Goal: Task Accomplishment & Management: Manage account settings

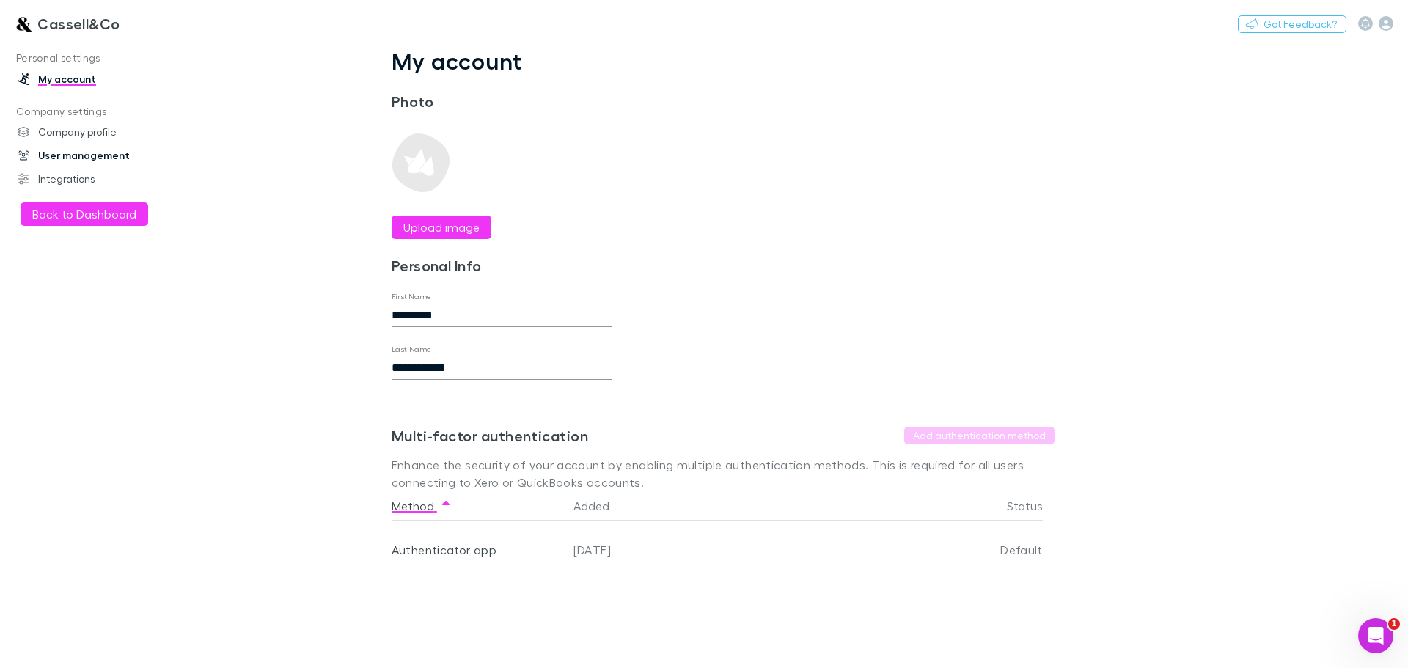
click at [67, 156] on link "User management" at bounding box center [100, 155] width 195 height 23
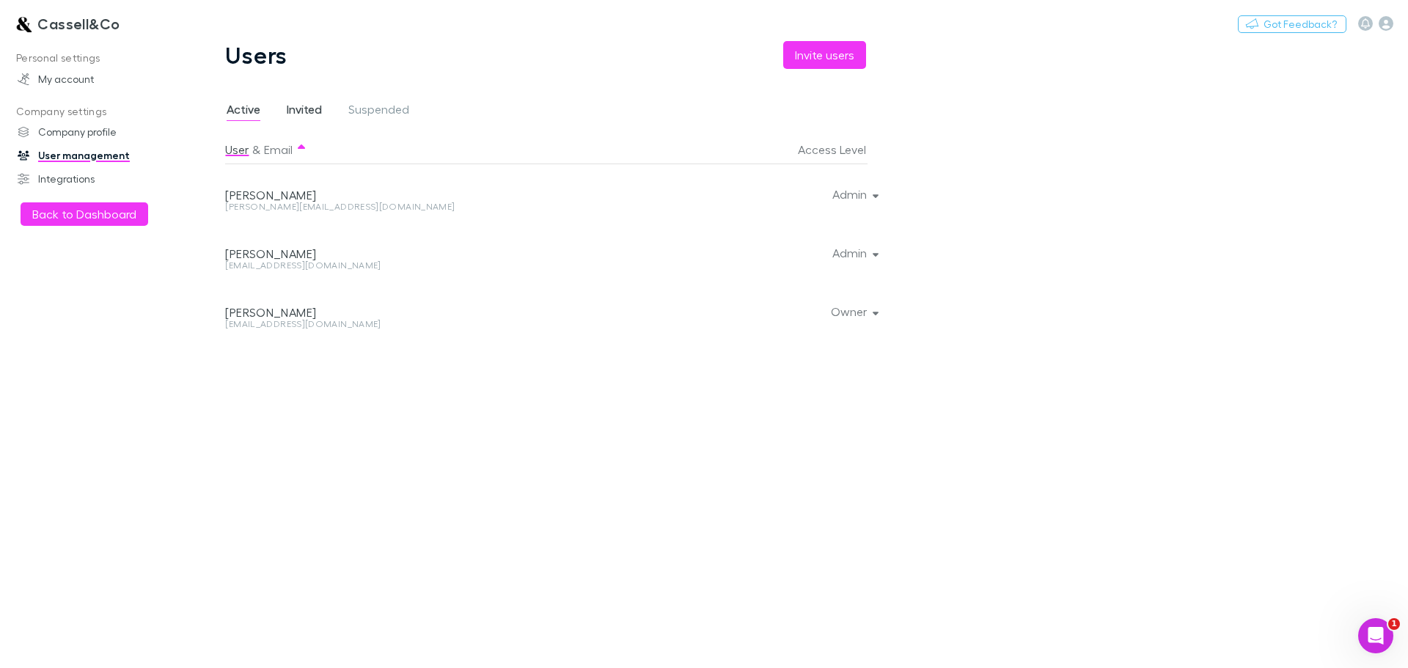
click at [301, 114] on span "Invited" at bounding box center [304, 111] width 35 height 19
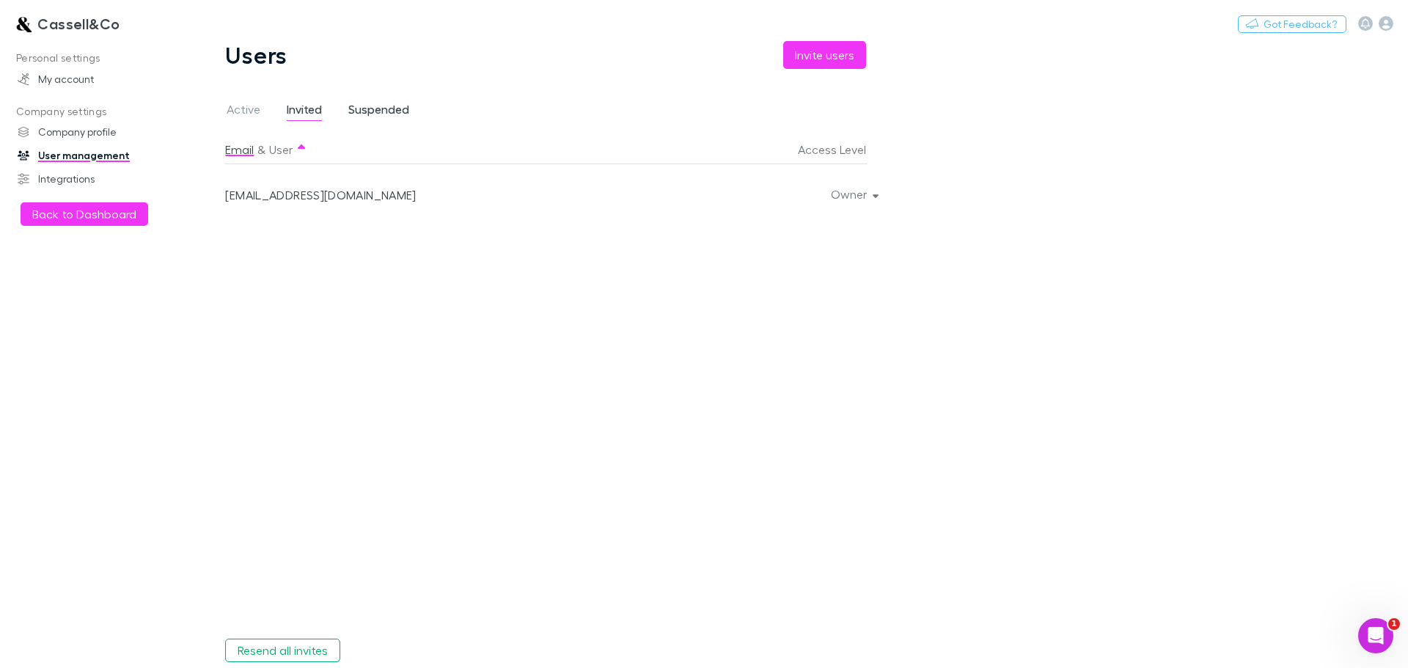
click at [361, 110] on span "Suspended" at bounding box center [378, 111] width 61 height 19
click at [288, 104] on span "Invited" at bounding box center [304, 111] width 35 height 19
click at [221, 110] on div "Users Invite users Active Invited Suspended Email & User Access Level [EMAIL_AD…" at bounding box center [556, 354] width 733 height 627
click at [236, 106] on span "Active" at bounding box center [244, 111] width 34 height 19
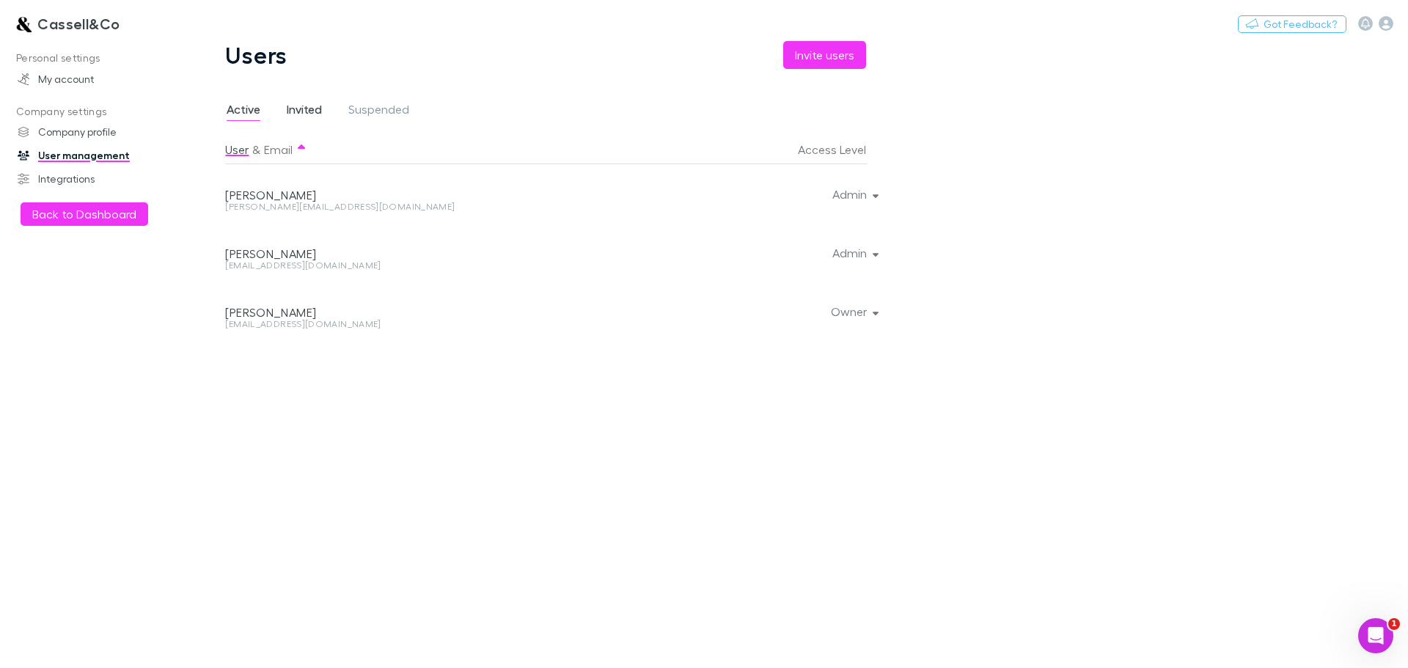
click at [305, 105] on span "Invited" at bounding box center [304, 111] width 35 height 19
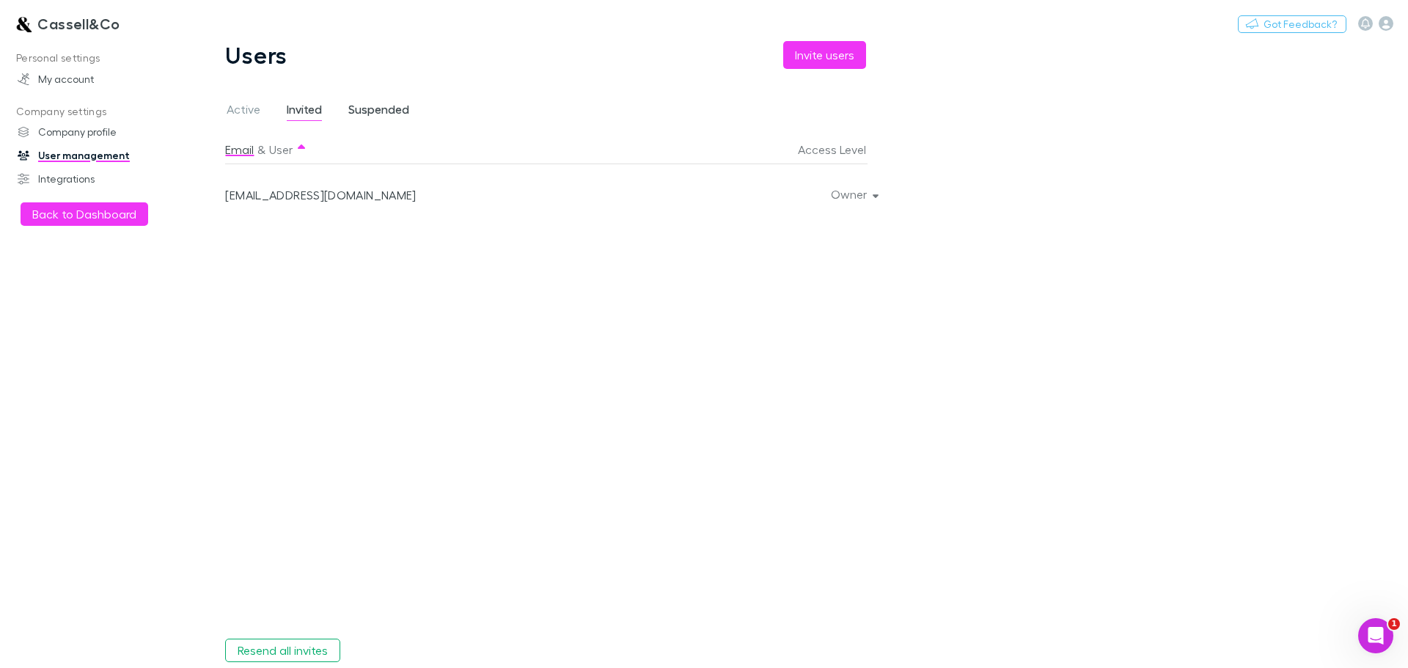
click at [387, 100] on link "Suspended" at bounding box center [379, 111] width 64 height 23
click at [320, 102] on span "Invited" at bounding box center [304, 111] width 35 height 19
click at [283, 150] on button "User" at bounding box center [280, 149] width 23 height 29
click at [232, 150] on button "Email" at bounding box center [239, 149] width 29 height 29
click at [249, 104] on span "Active" at bounding box center [244, 111] width 34 height 19
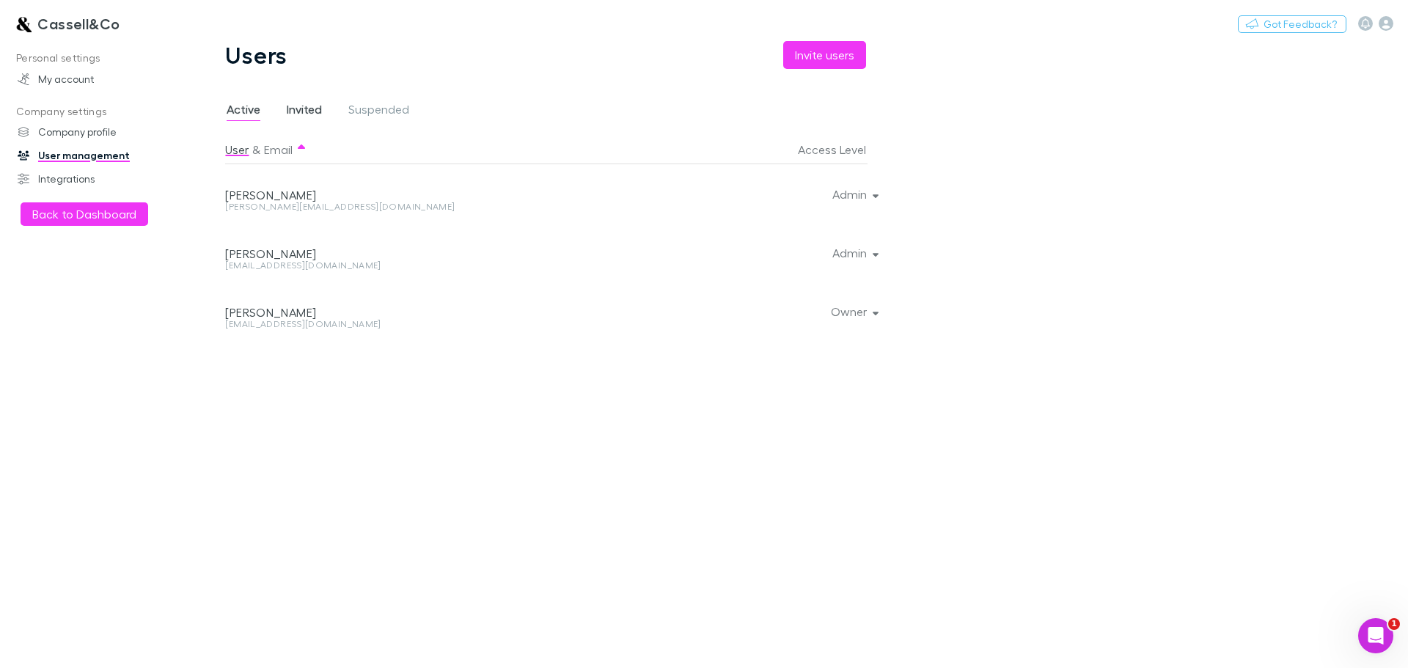
click at [295, 111] on span "Invited" at bounding box center [304, 111] width 35 height 19
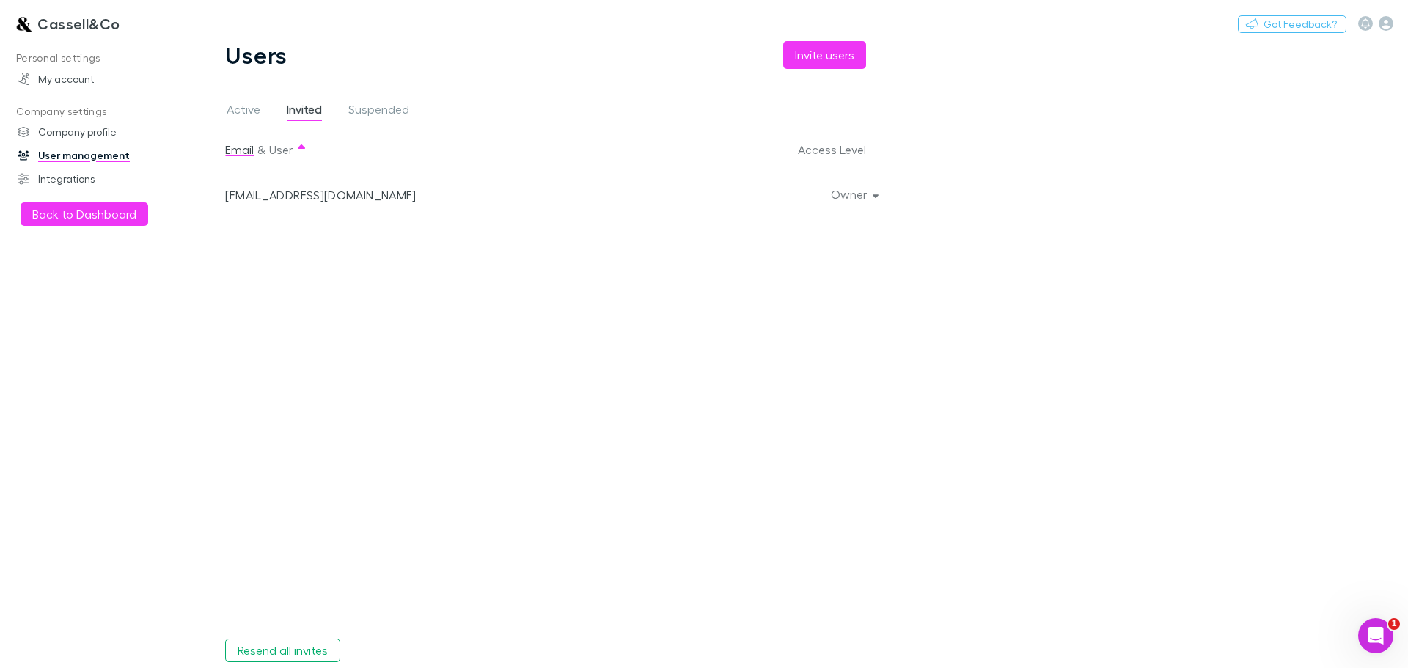
click at [263, 114] on div "Active Invited Suspended" at bounding box center [323, 111] width 197 height 23
click at [255, 109] on span "Active" at bounding box center [244, 111] width 34 height 19
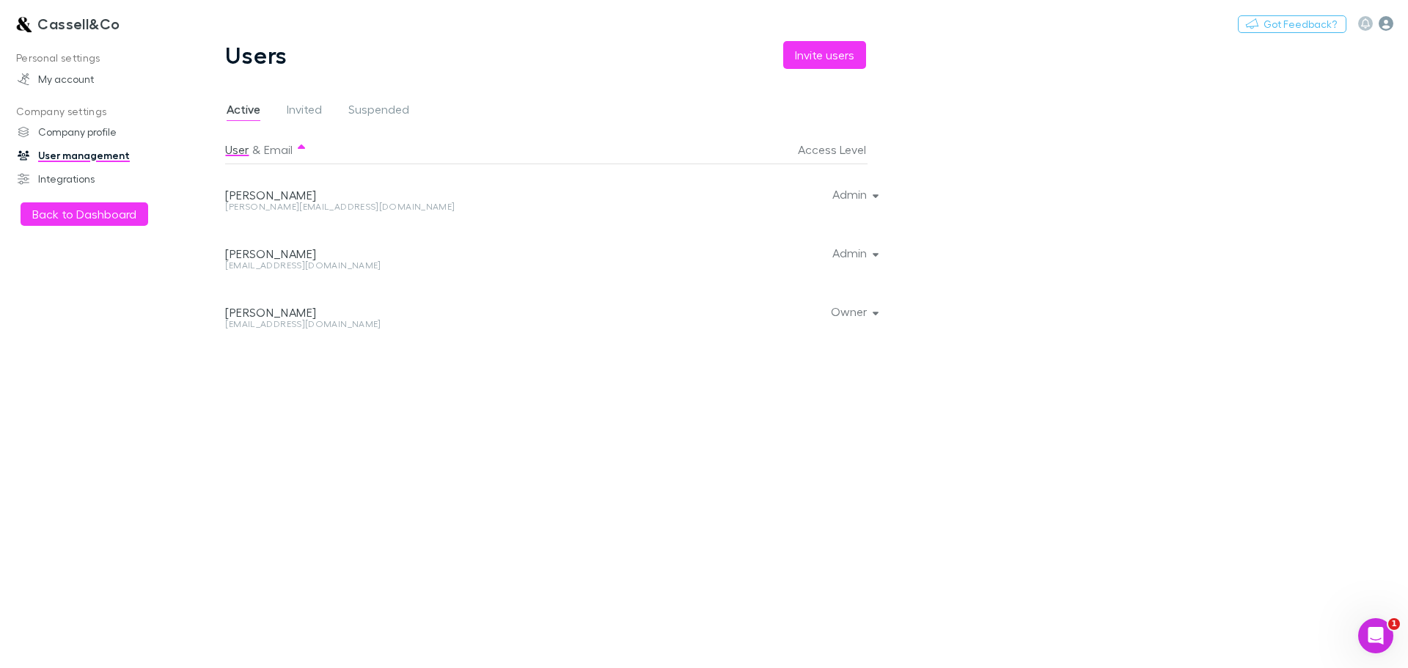
click at [1388, 21] on icon "button" at bounding box center [1386, 23] width 15 height 15
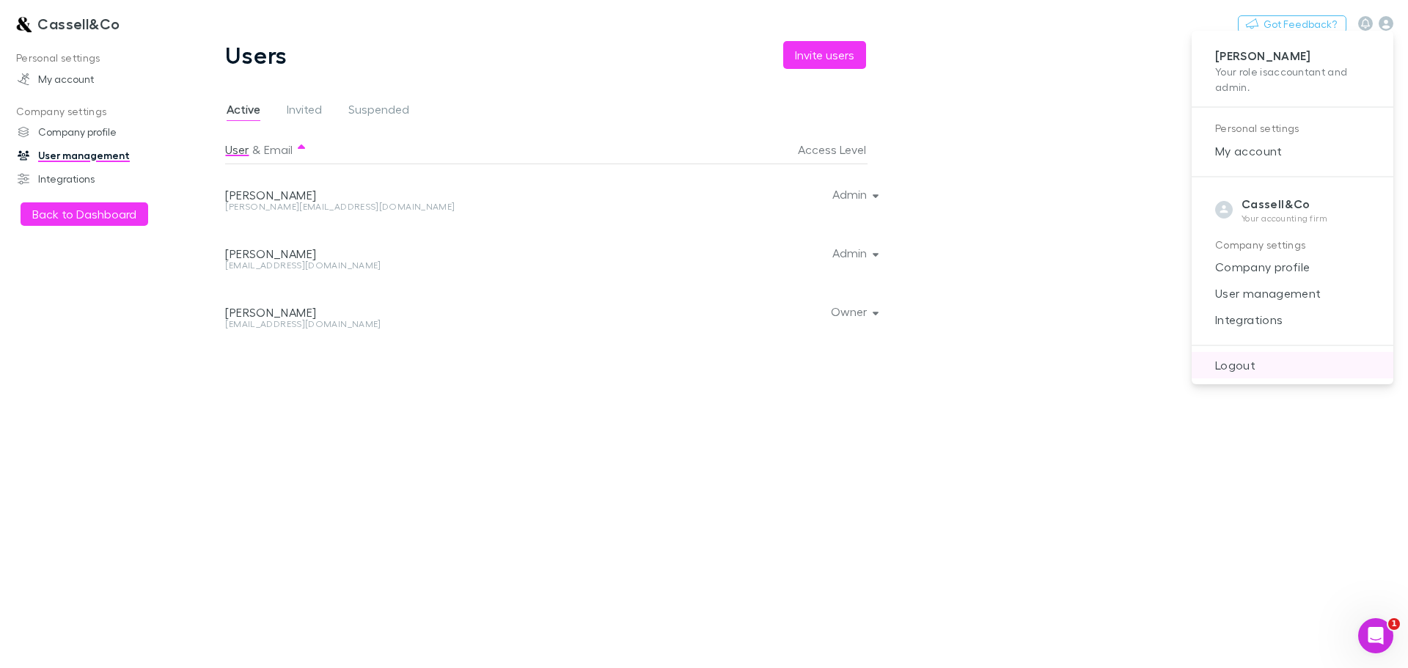
click at [1242, 361] on span "Logout" at bounding box center [1292, 365] width 178 height 18
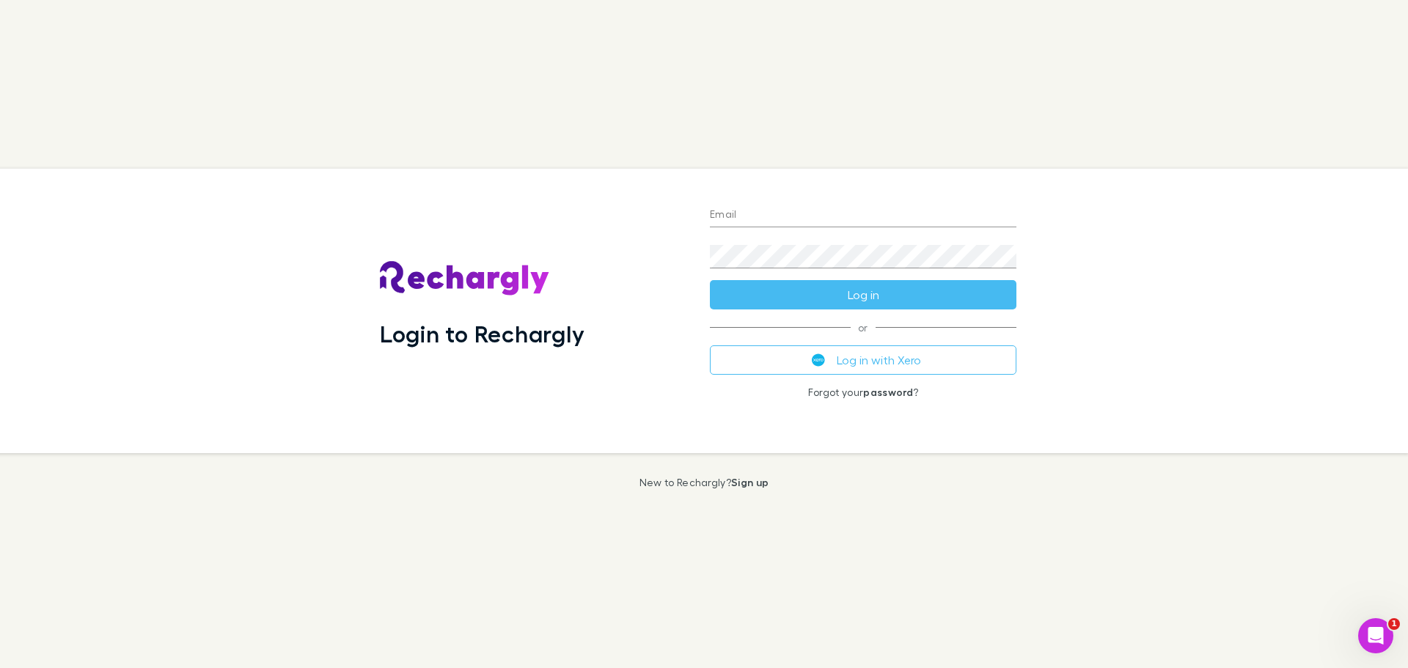
click at [785, 198] on div "Email" at bounding box center [863, 209] width 307 height 35
click at [787, 205] on input "Email" at bounding box center [863, 215] width 307 height 23
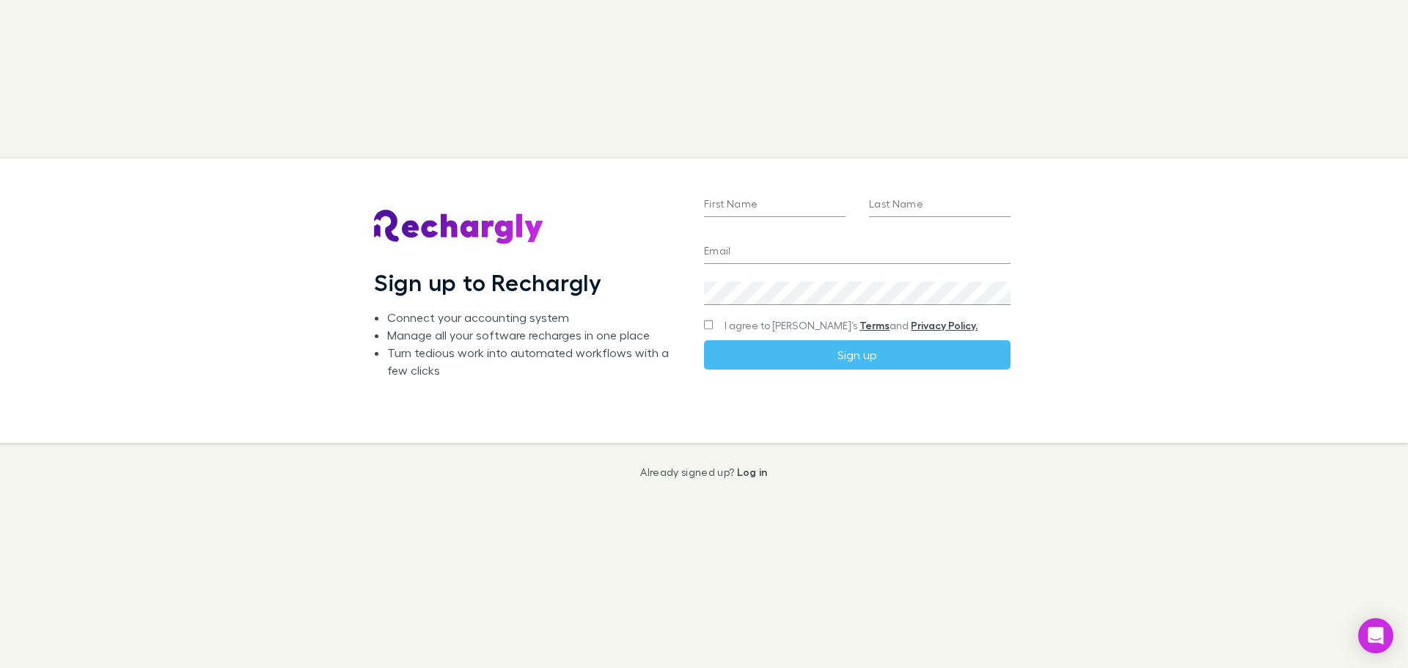
click at [772, 199] on input "First Name" at bounding box center [775, 205] width 142 height 23
type input "******"
type input "*****"
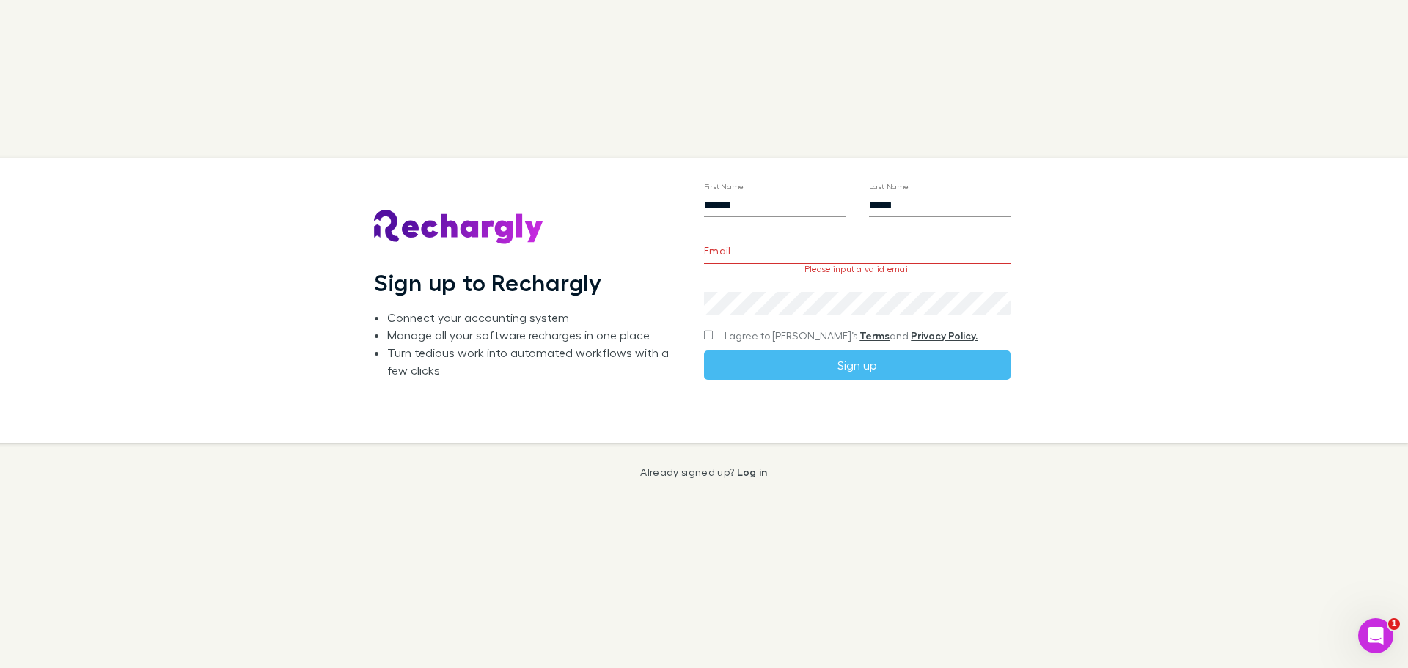
click at [886, 249] on input "Email" at bounding box center [857, 252] width 307 height 23
paste input "**********"
type input "**********"
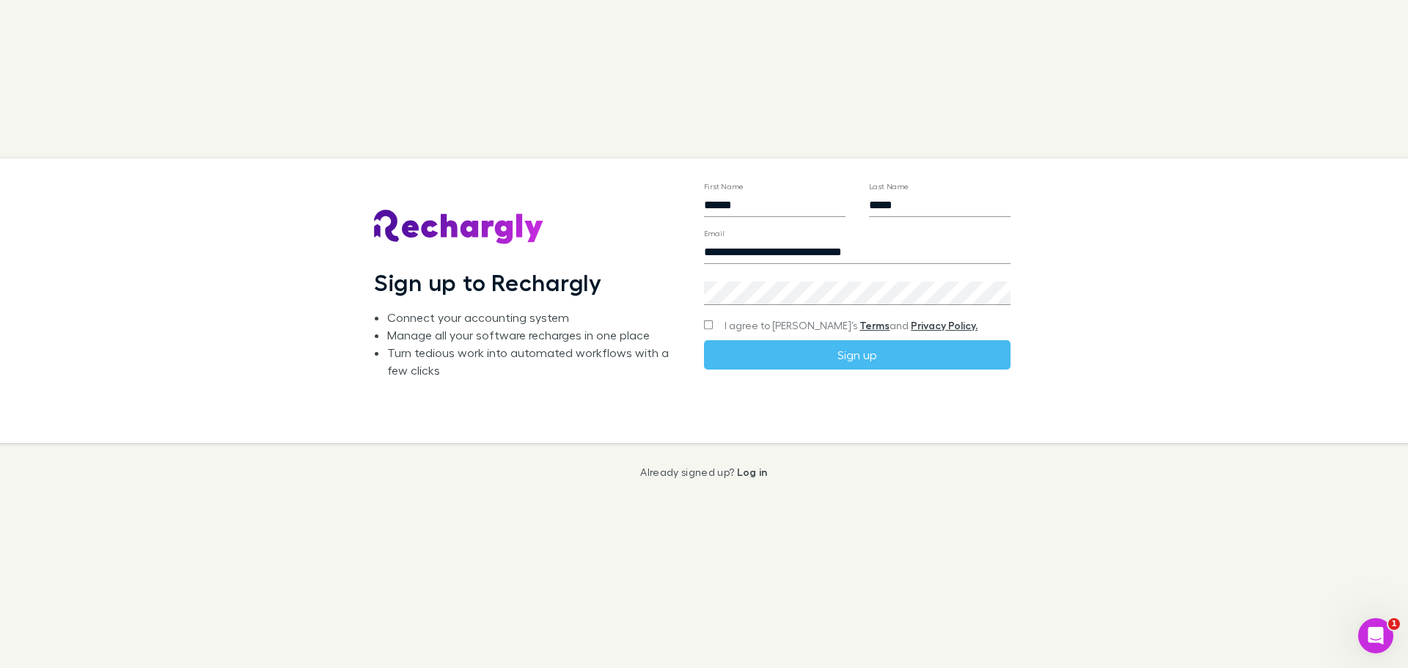
click at [1275, 252] on div "**********" at bounding box center [693, 300] width 1432 height 285
click at [917, 362] on button "Sign up" at bounding box center [857, 354] width 307 height 29
